Goal: Information Seeking & Learning: Learn about a topic

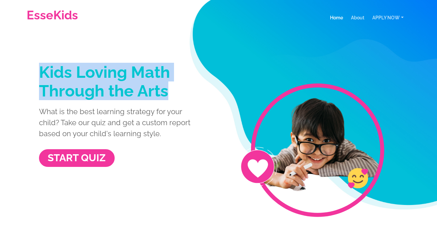
drag, startPoint x: 39, startPoint y: 72, endPoint x: 170, endPoint y: 88, distance: 131.8
click at [170, 88] on h1 "Kids Loving Math Through the Arts" at bounding box center [121, 81] width 164 height 37
copy h1 "Kids Loving Math Through the Arts"
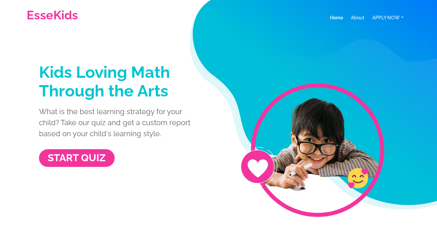
click at [190, 92] on h1 "Kids Loving Math Through the Arts" at bounding box center [121, 81] width 164 height 37
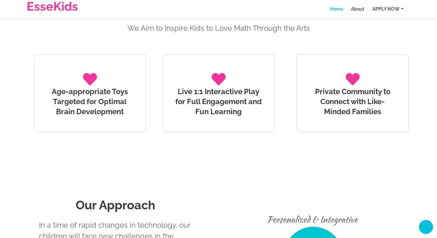
scroll to position [394, 0]
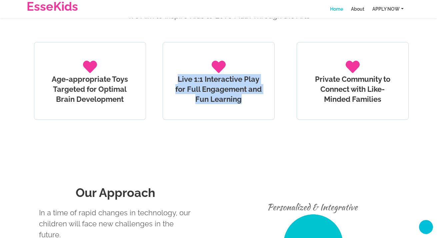
drag, startPoint x: 178, startPoint y: 79, endPoint x: 249, endPoint y: 105, distance: 75.6
click at [249, 105] on div "Live 1:1 Interactive Play for Full Engagement and Fun Learning" at bounding box center [219, 81] width 112 height 78
copy h4 "Live 1:1 Interactive Play for Full Engagement and Fun Learning"
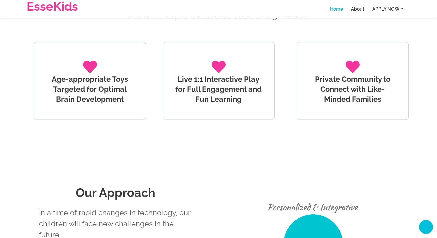
click at [295, 105] on div "Age-appropriate Toys Targeted for Optimal Brain Development Live 1:1 Interactiv…" at bounding box center [219, 93] width 390 height 102
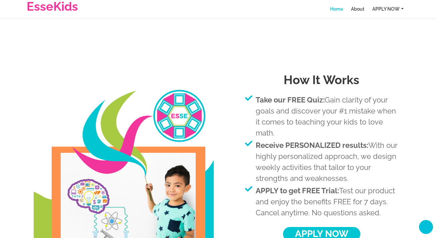
scroll to position [1097, 0]
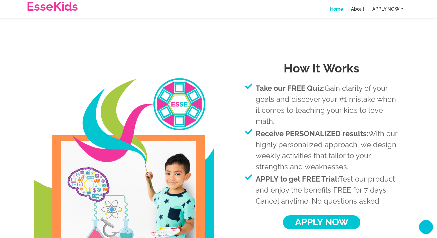
click at [370, 132] on div "Receive PERSONALIZED results: With our highly personalized approach, we design …" at bounding box center [327, 150] width 143 height 44
drag, startPoint x: 257, startPoint y: 133, endPoint x: 355, endPoint y: 166, distance: 104.1
click at [355, 166] on div "Receive PERSONALIZED results: With our highly personalized approach, we design …" at bounding box center [327, 150] width 143 height 44
copy div "Receive PERSONALIZED results: With our highly personalized approach, we design …"
click at [389, 126] on div "Take our FREE Quiz: Gain clarity of your goals and discover your #1 mistake whe…" at bounding box center [327, 105] width 143 height 44
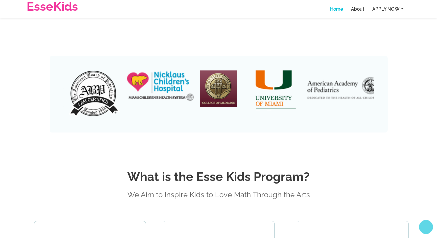
scroll to position [0, 0]
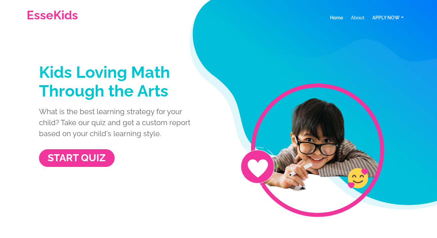
click at [389, 17] on link "APPLY NOW" at bounding box center [388, 17] width 39 height 7
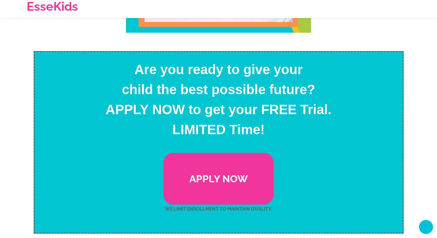
scroll to position [1884, 0]
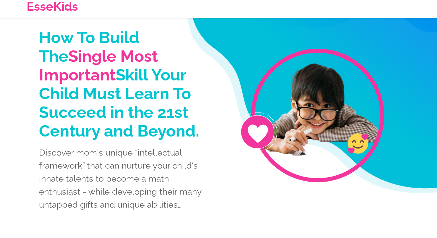
scroll to position [53, 0]
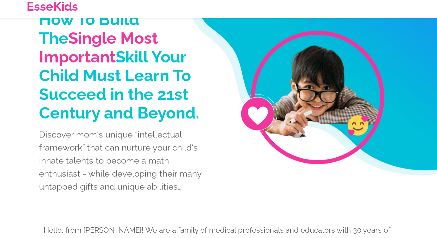
drag, startPoint x: 39, startPoint y: 132, endPoint x: 197, endPoint y: 194, distance: 169.2
click at [197, 194] on div "How To Build The Single Most Important Skill Your Child Must Learn To Succeed i…" at bounding box center [124, 108] width 190 height 189
copy p "Discover mom's unique “intellectual framework” that can nurture your child's in…"
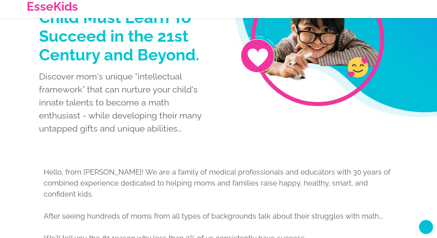
scroll to position [0, 0]
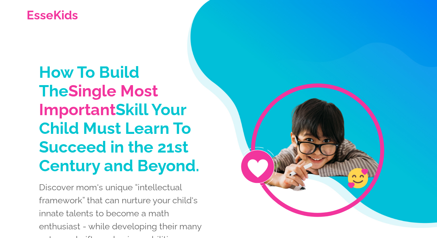
click at [60, 16] on p "EsseKids" at bounding box center [52, 14] width 51 height 7
